Goal: Information Seeking & Learning: Learn about a topic

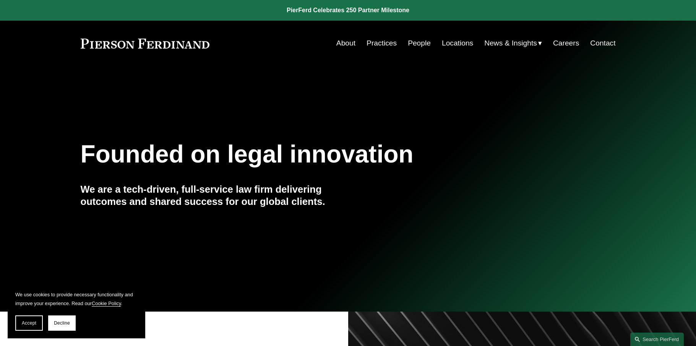
click at [459, 44] on link "Locations" at bounding box center [457, 43] width 31 height 15
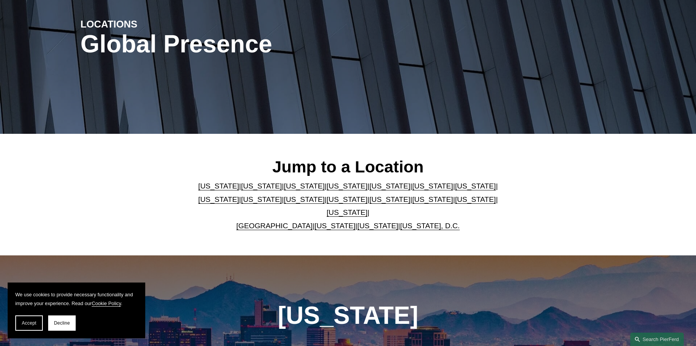
scroll to position [121, 0]
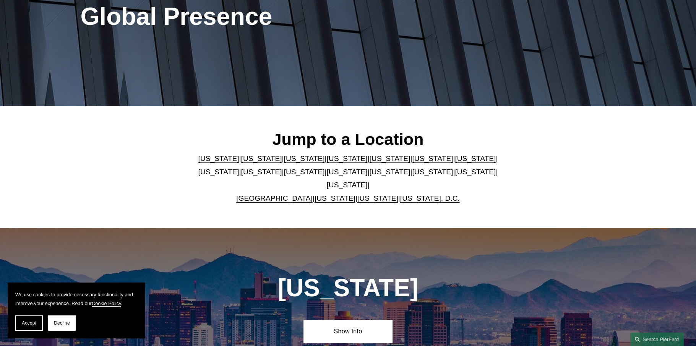
click at [368, 181] on link "[US_STATE]" at bounding box center [347, 185] width 41 height 8
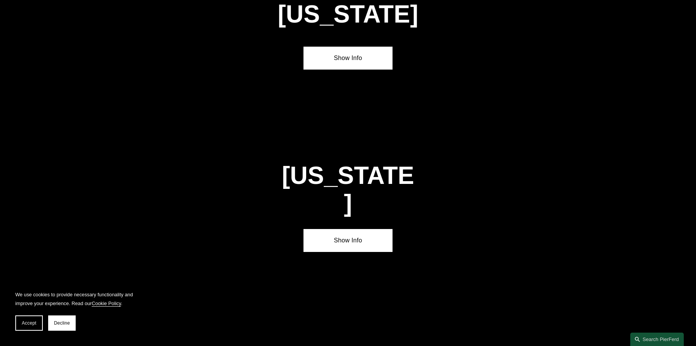
scroll to position [2596, 0]
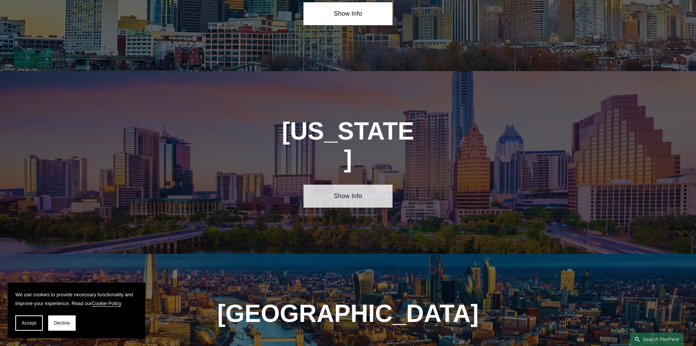
click at [343, 185] on link "Show Info" at bounding box center [347, 196] width 89 height 23
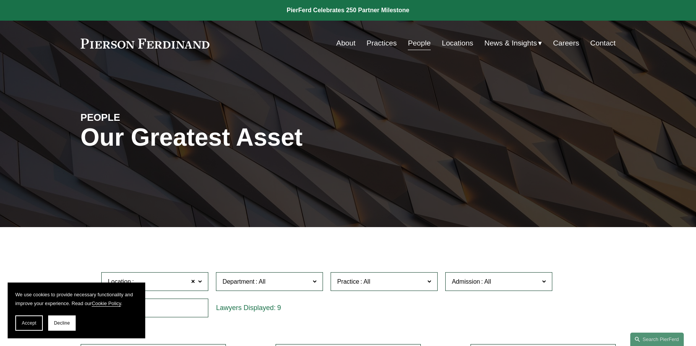
click at [417, 44] on link "People" at bounding box center [419, 43] width 23 height 15
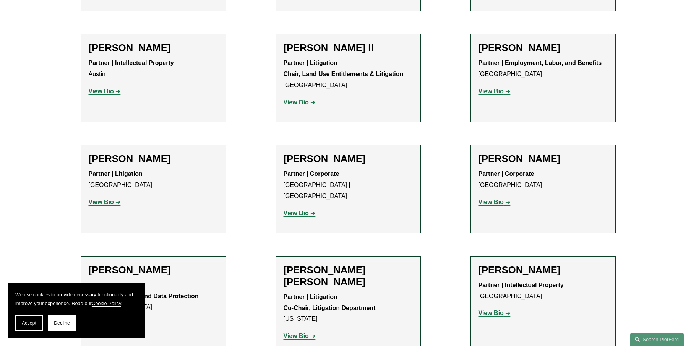
scroll to position [842, 0]
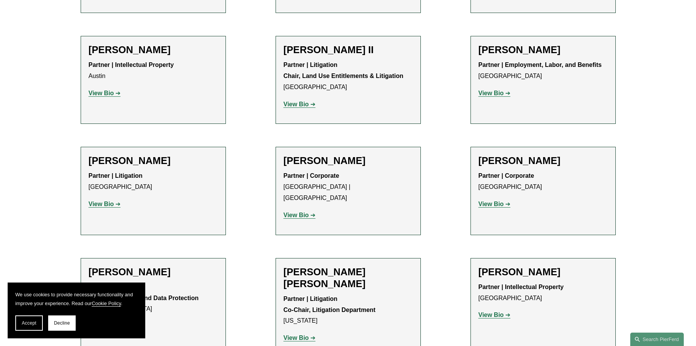
click at [305, 101] on strong "View Bio" at bounding box center [296, 104] width 25 height 6
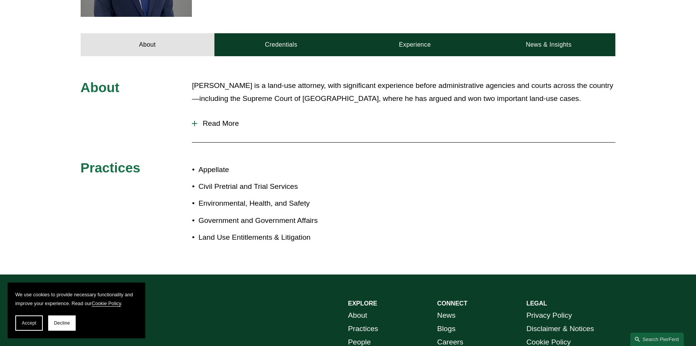
scroll to position [332, 0]
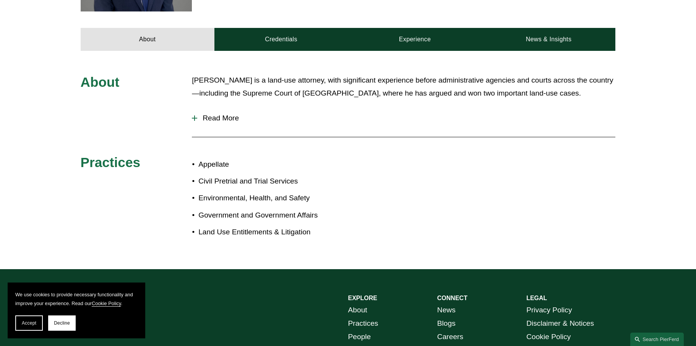
click at [195, 115] on div at bounding box center [194, 117] width 1 height 5
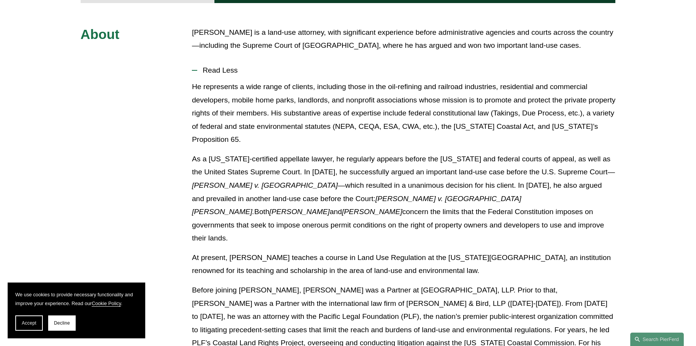
scroll to position [316, 0]
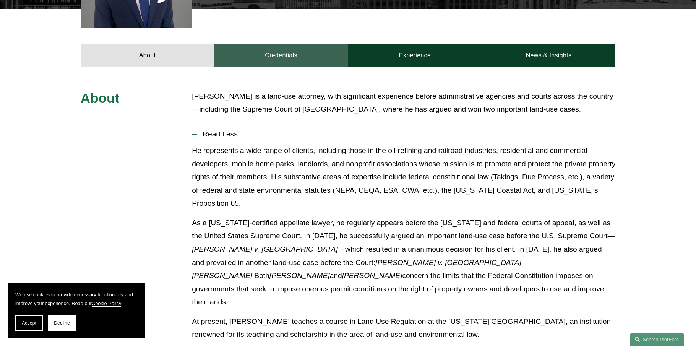
click at [281, 45] on link "Credentials" at bounding box center [281, 55] width 134 height 23
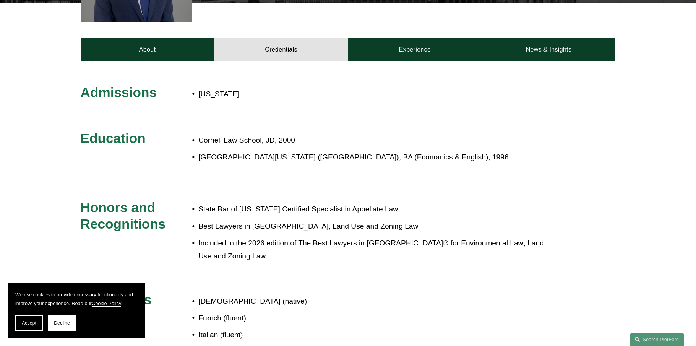
scroll to position [299, 0]
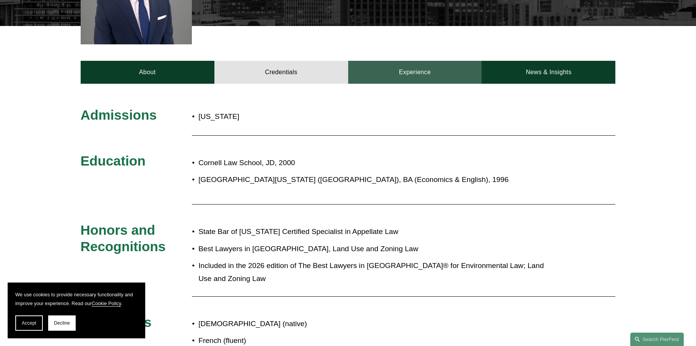
click at [412, 61] on link "Experience" at bounding box center [415, 72] width 134 height 23
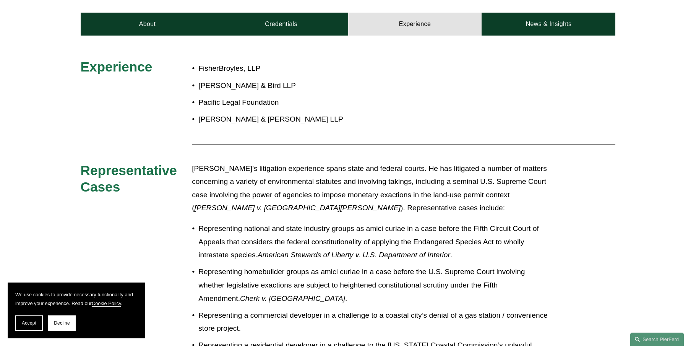
scroll to position [306, 0]
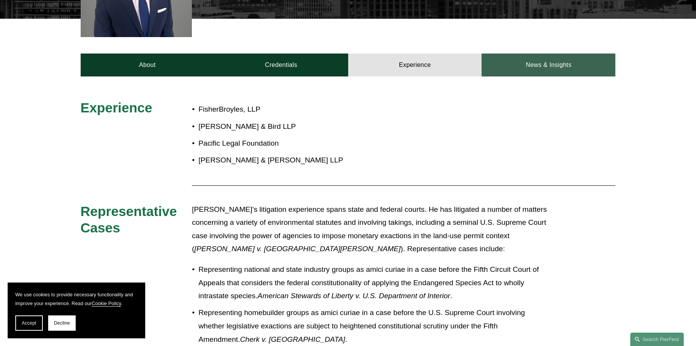
click at [560, 55] on link "News & Insights" at bounding box center [549, 65] width 134 height 23
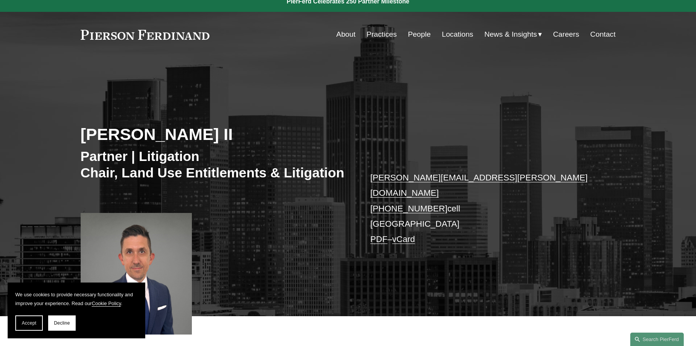
scroll to position [0, 0]
